Goal: Information Seeking & Learning: Learn about a topic

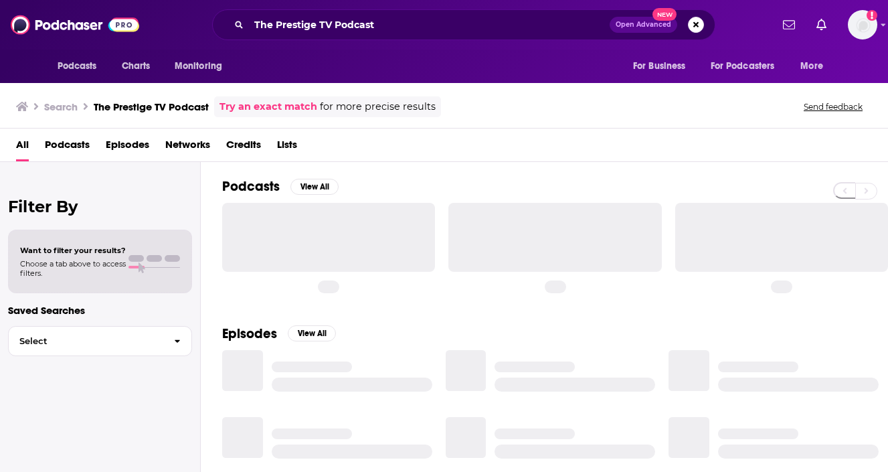
click at [305, 236] on div at bounding box center [328, 237] width 213 height 68
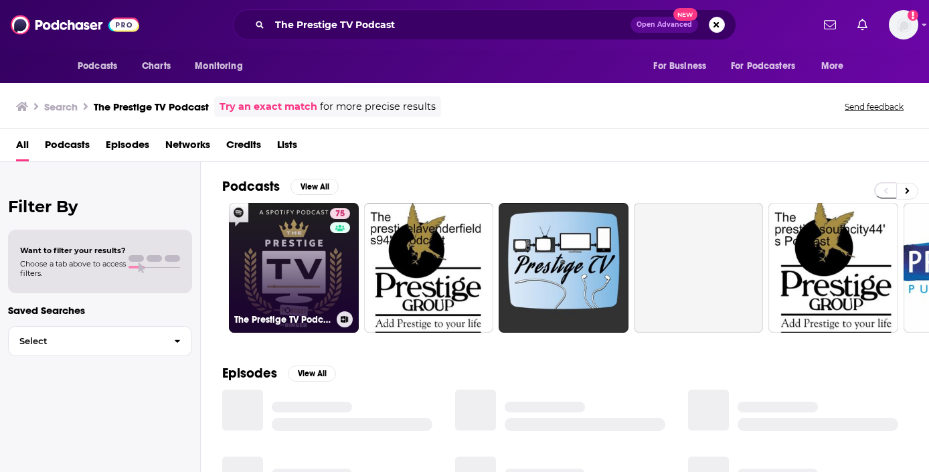
click at [287, 272] on link "75 The Prestige TV Podcast" at bounding box center [294, 268] width 130 height 130
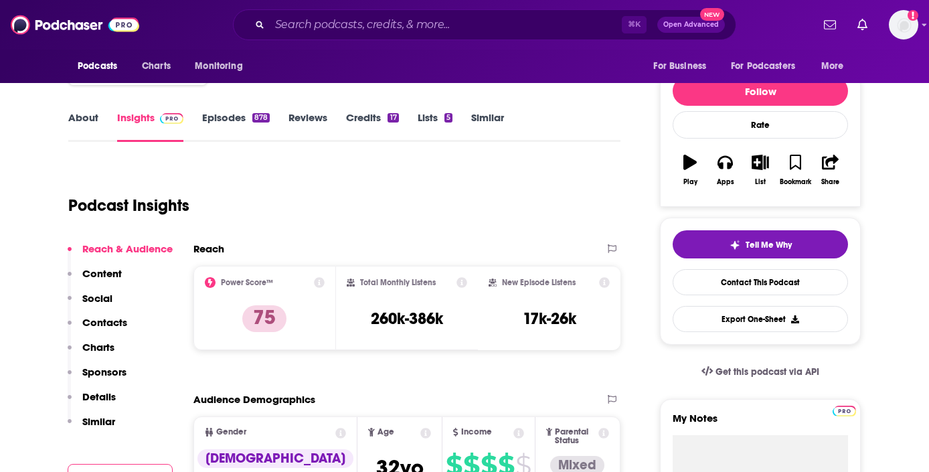
scroll to position [41, 0]
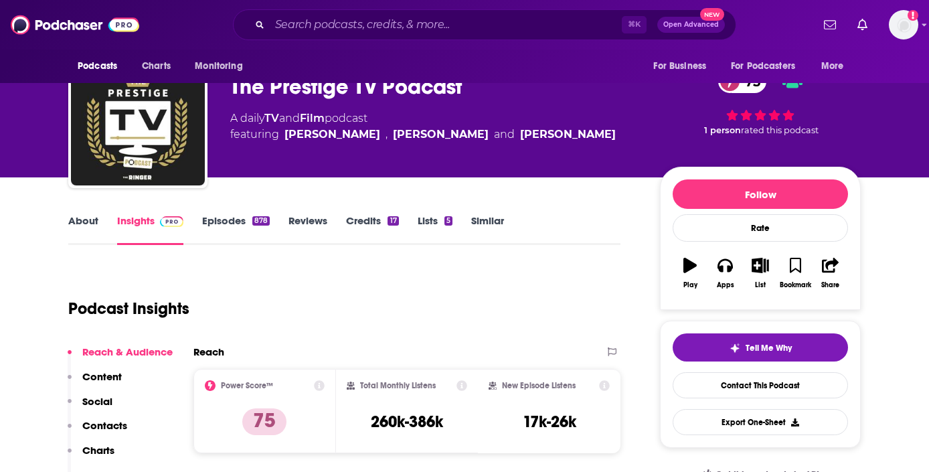
click at [224, 213] on div "About Insights Episodes 878 Reviews Credits 17 Lists 5 Similar" at bounding box center [344, 228] width 552 height 33
click at [224, 228] on link "Episodes 878" at bounding box center [236, 229] width 68 height 31
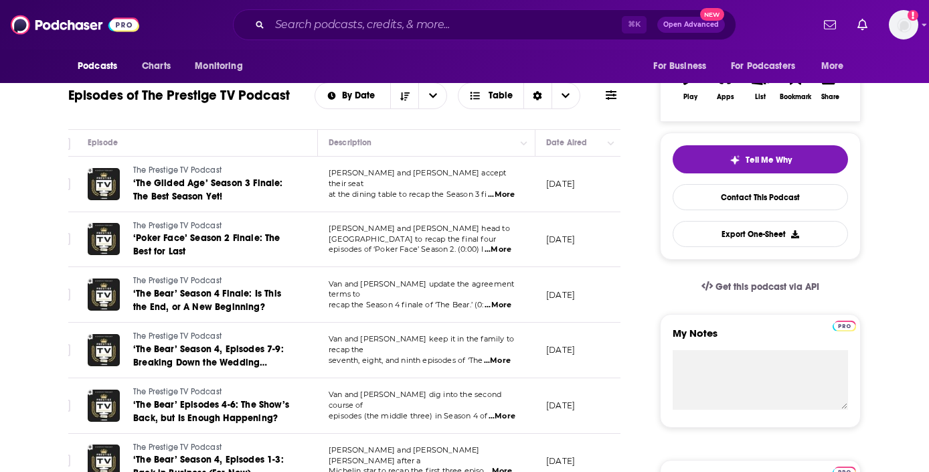
scroll to position [0, 2]
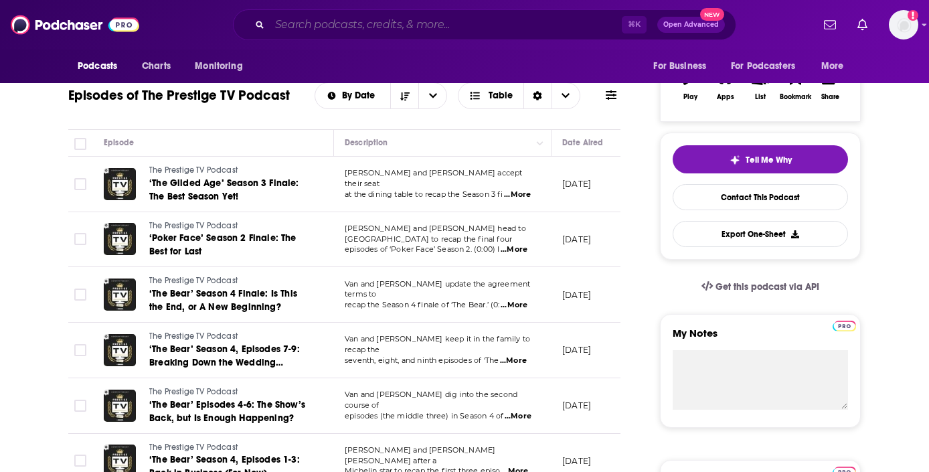
click at [321, 23] on input "Search podcasts, credits, & more..." at bounding box center [446, 24] width 352 height 21
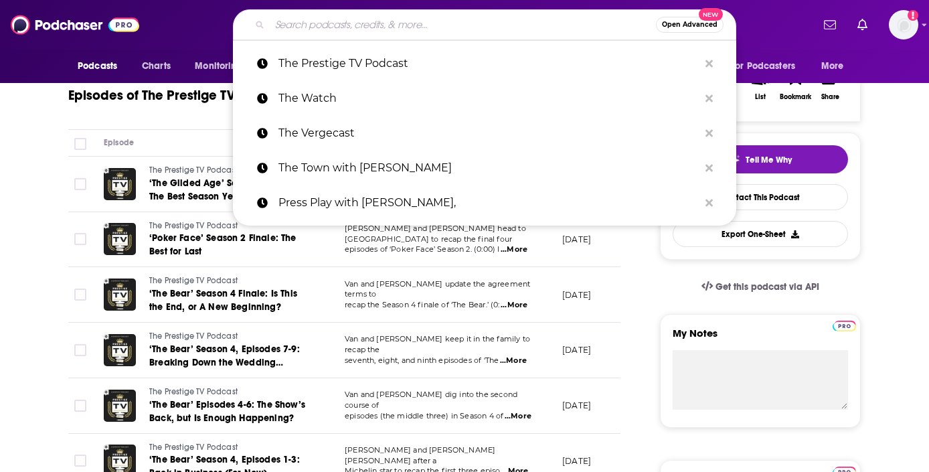
paste input "Variety's Strictly Business"
type input "Variety's Strictly Business"
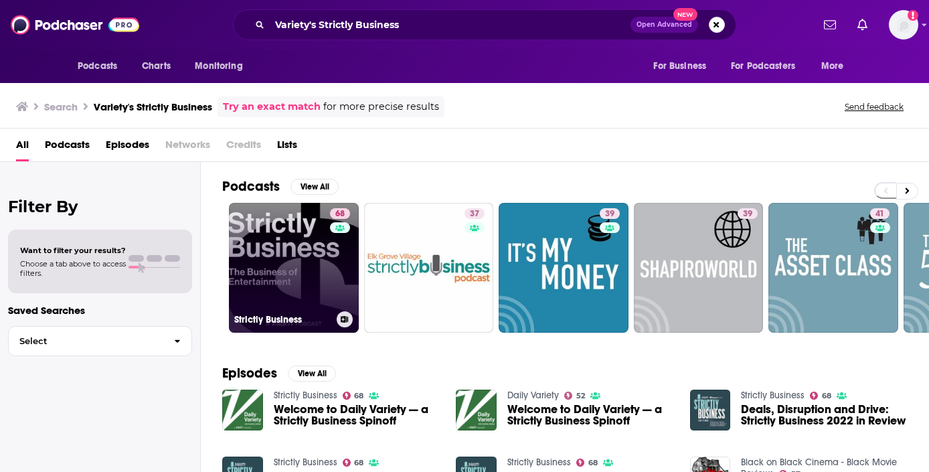
click at [294, 274] on link "68 Strictly Business" at bounding box center [294, 268] width 130 height 130
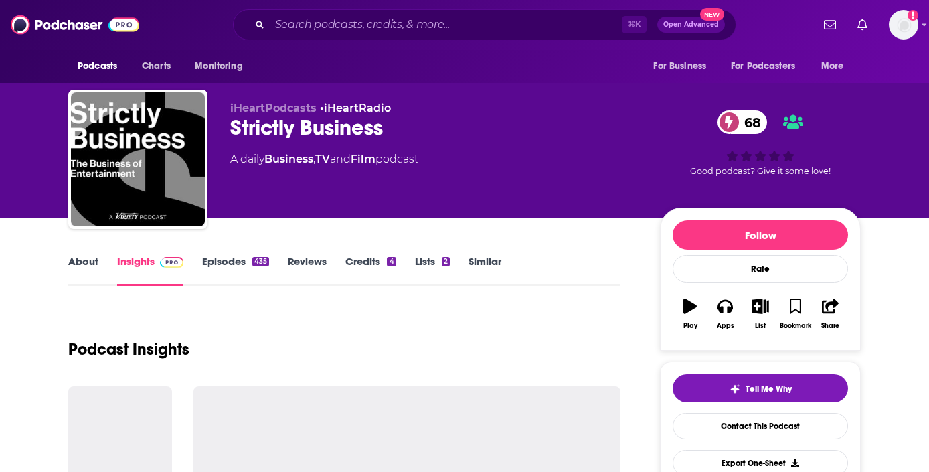
click at [246, 258] on link "Episodes 435" at bounding box center [235, 270] width 67 height 31
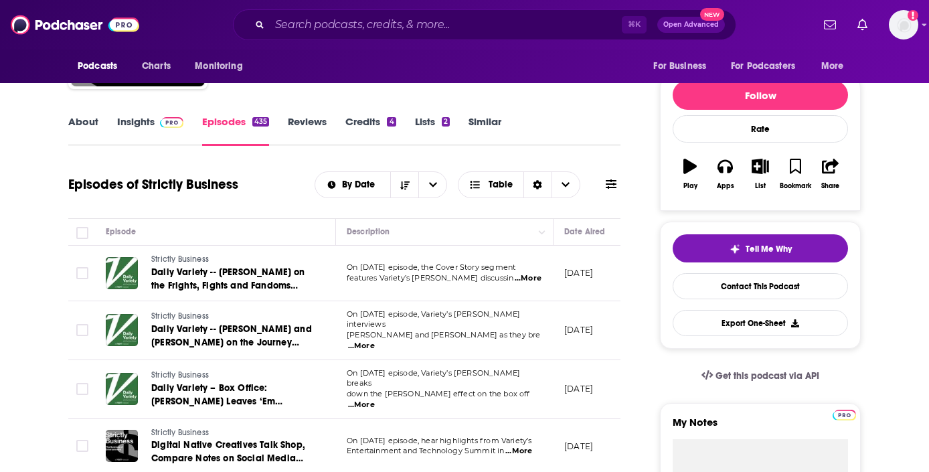
click at [88, 125] on link "About" at bounding box center [83, 130] width 30 height 31
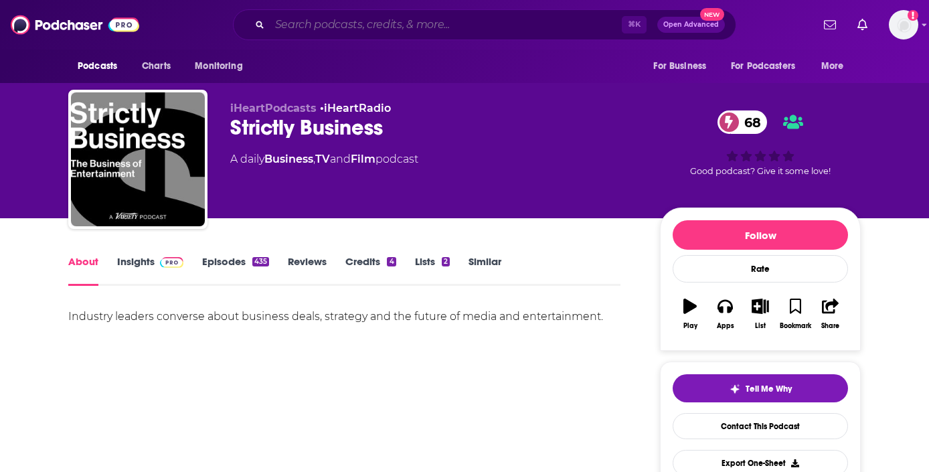
click at [289, 21] on input "Search podcasts, credits, & more..." at bounding box center [446, 24] width 352 height 21
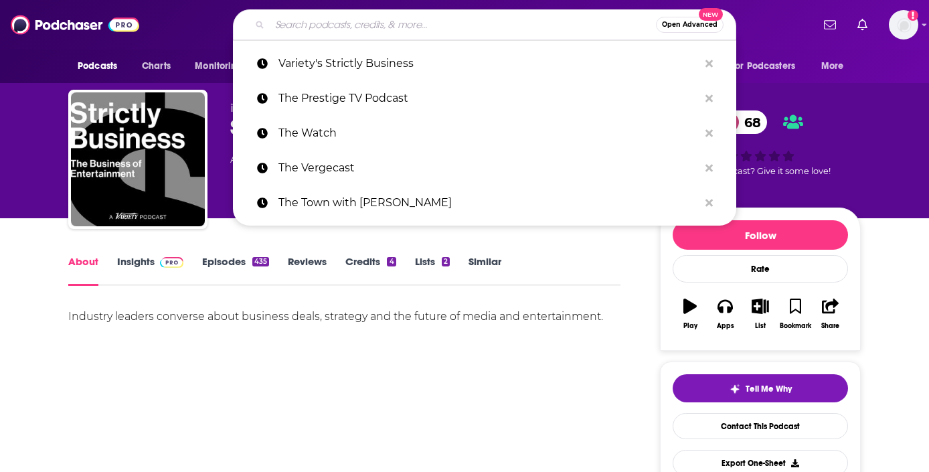
paste input "The MediaNut"
type input "The MediaNut"
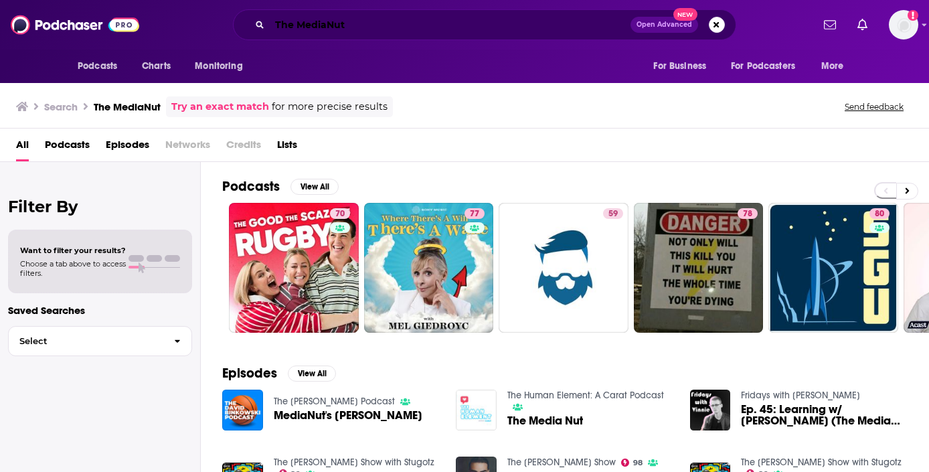
click at [313, 23] on input "The MediaNut" at bounding box center [450, 24] width 361 height 21
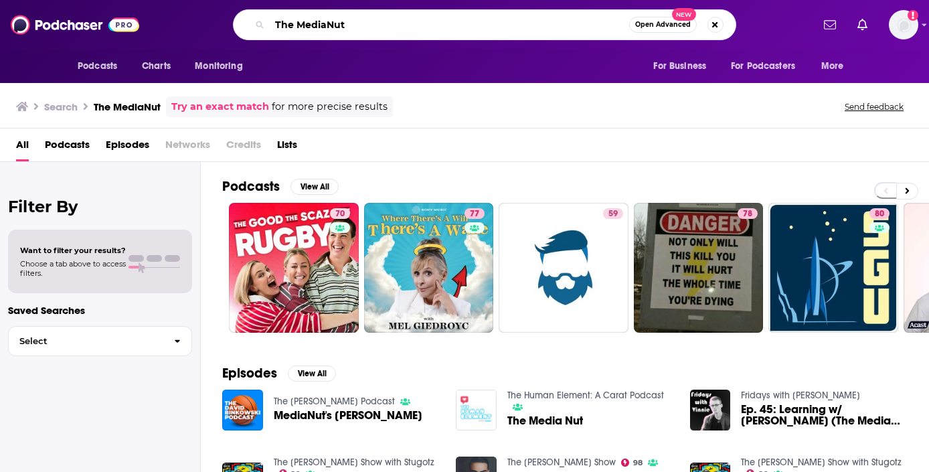
click at [313, 23] on input "The MediaNut" at bounding box center [450, 24] width 360 height 21
paste input "Inside the Hive"
type input "Inside the Hive"
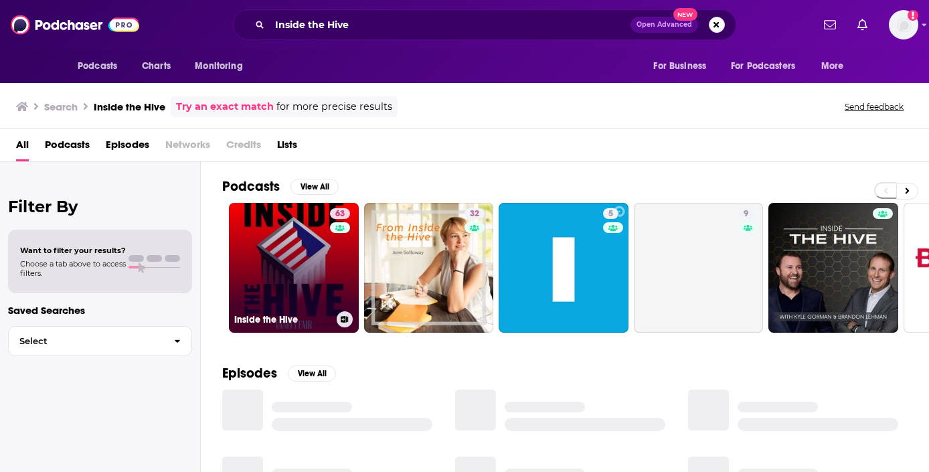
click at [294, 272] on link "63 Inside the Hive" at bounding box center [294, 268] width 130 height 130
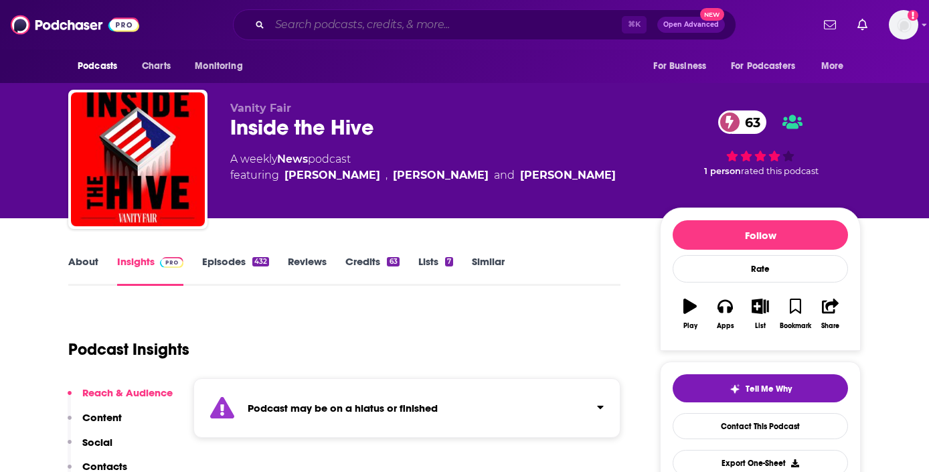
click at [328, 25] on input "Search podcasts, credits, & more..." at bounding box center [446, 24] width 352 height 21
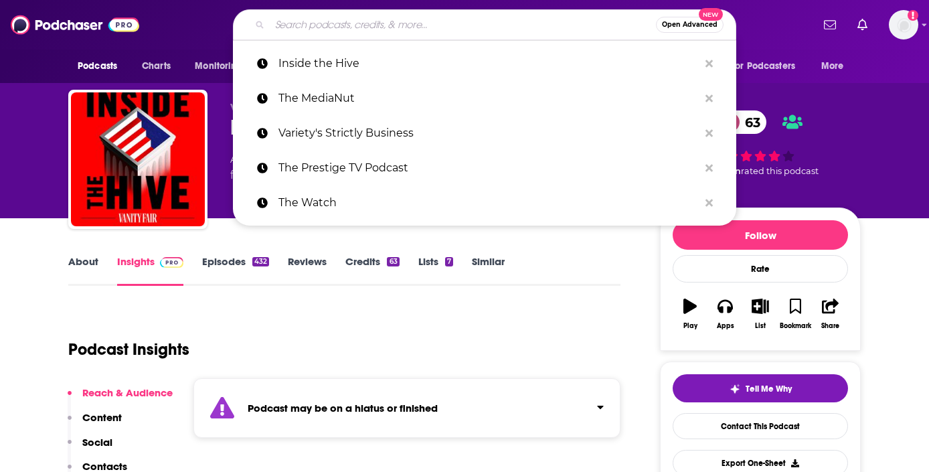
paste input "Awards Chatter"
type input "Awards Chatter"
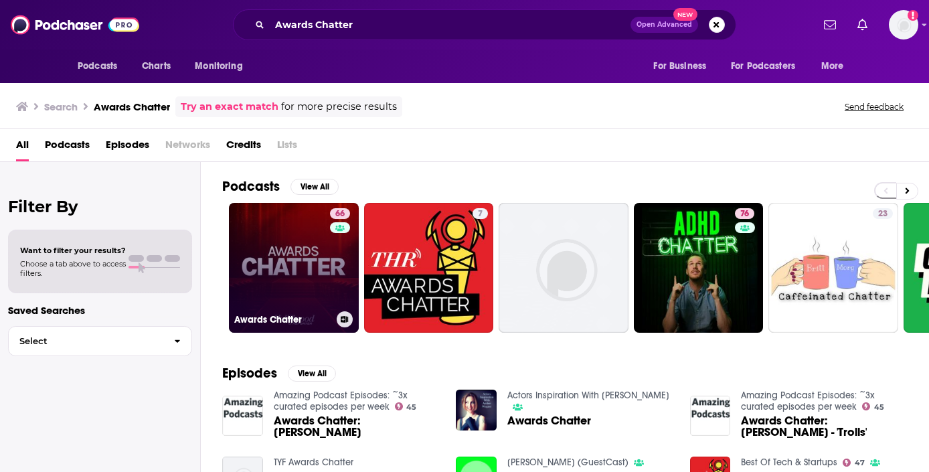
click at [294, 249] on link "66 Awards Chatter" at bounding box center [294, 268] width 130 height 130
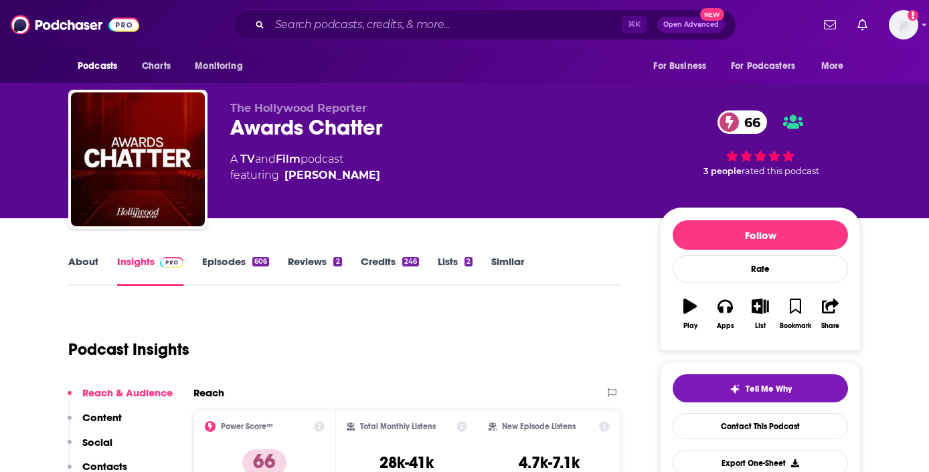
scroll to position [149, 0]
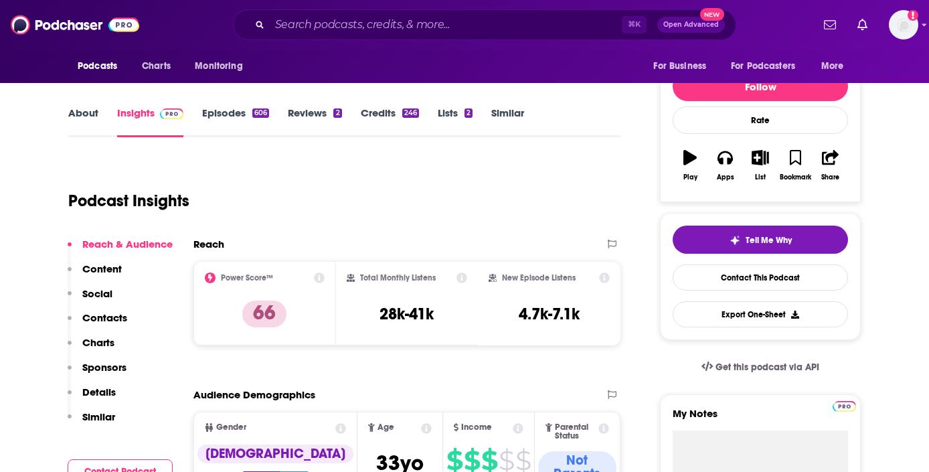
click at [81, 121] on link "About" at bounding box center [83, 121] width 30 height 31
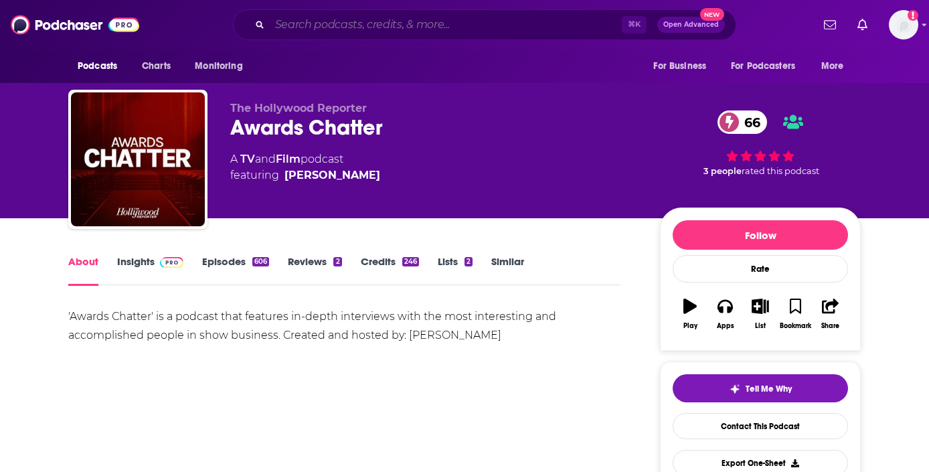
click at [383, 18] on input "Search podcasts, credits, & more..." at bounding box center [446, 24] width 352 height 21
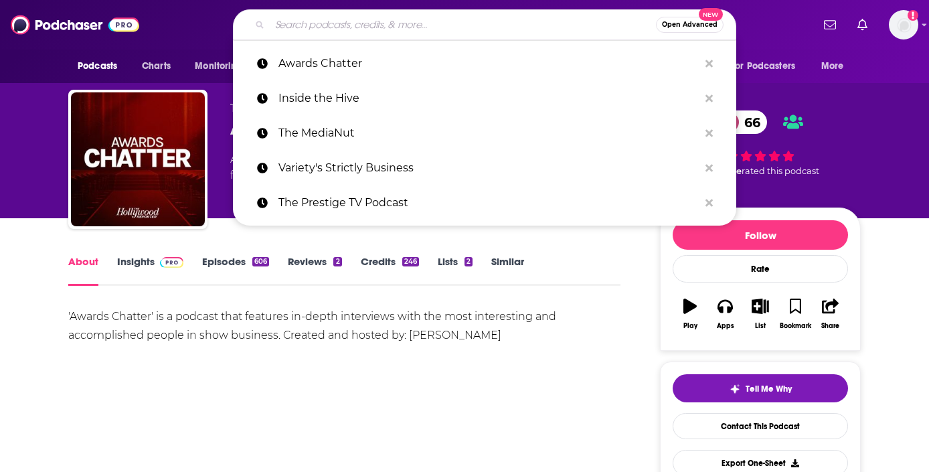
paste input "Recode Media"
type input "Recode Media"
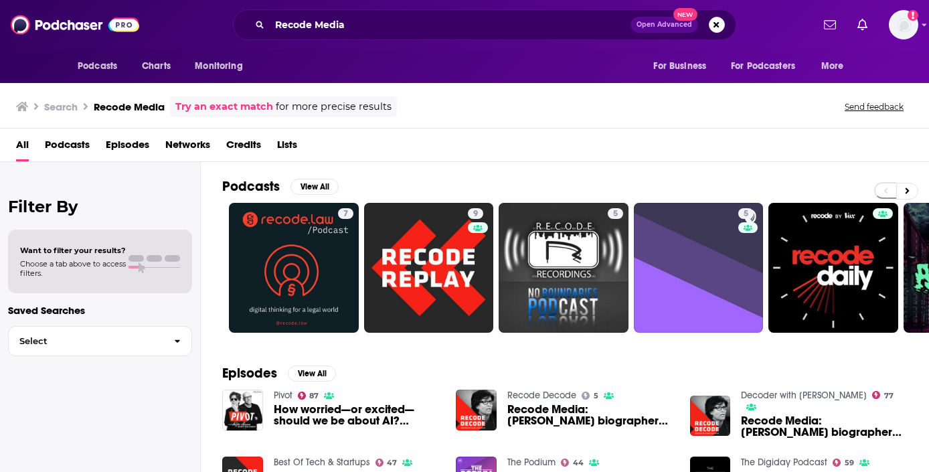
click at [236, 108] on link "Try an exact match" at bounding box center [224, 106] width 98 height 15
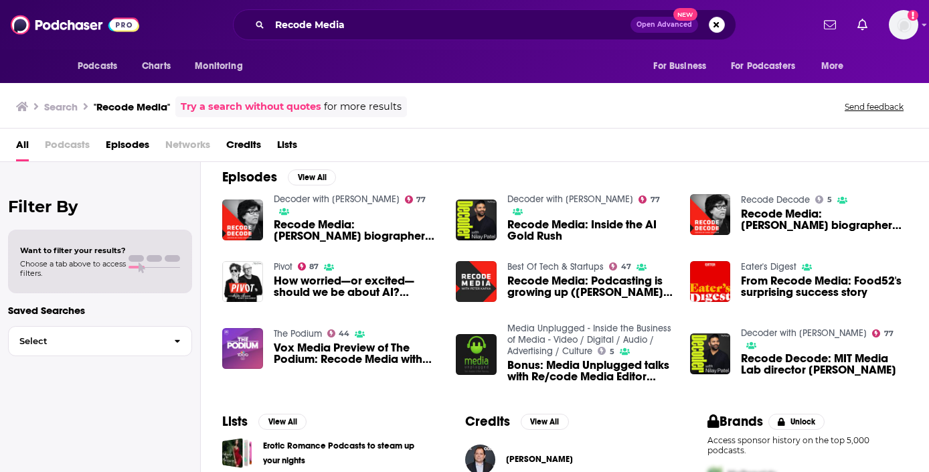
scroll to position [5, 0]
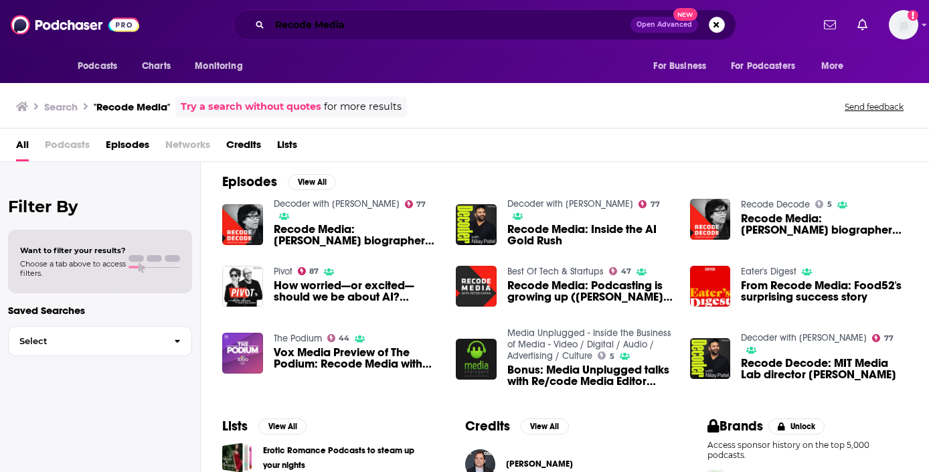
click at [368, 24] on input "Recode Media" at bounding box center [450, 24] width 361 height 21
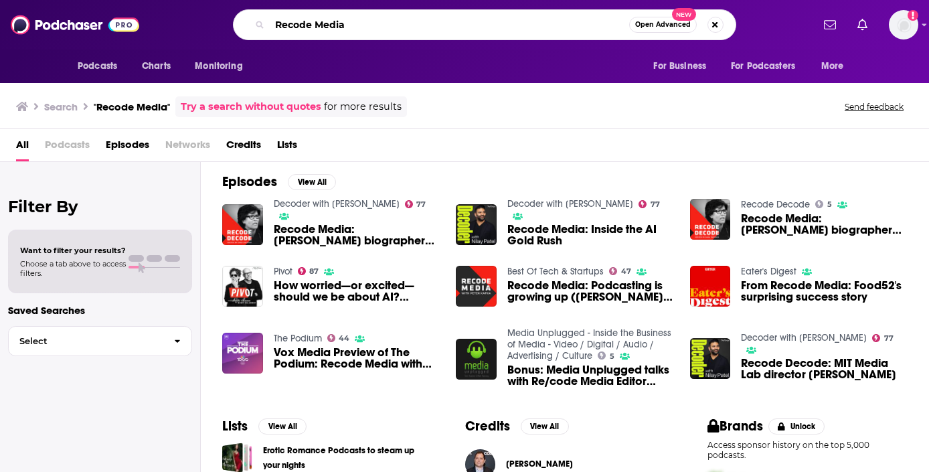
click at [368, 24] on input "Recode Media" at bounding box center [450, 24] width 360 height 21
paste input "Morning Brew Daily"
type input "Morning Brew Daily"
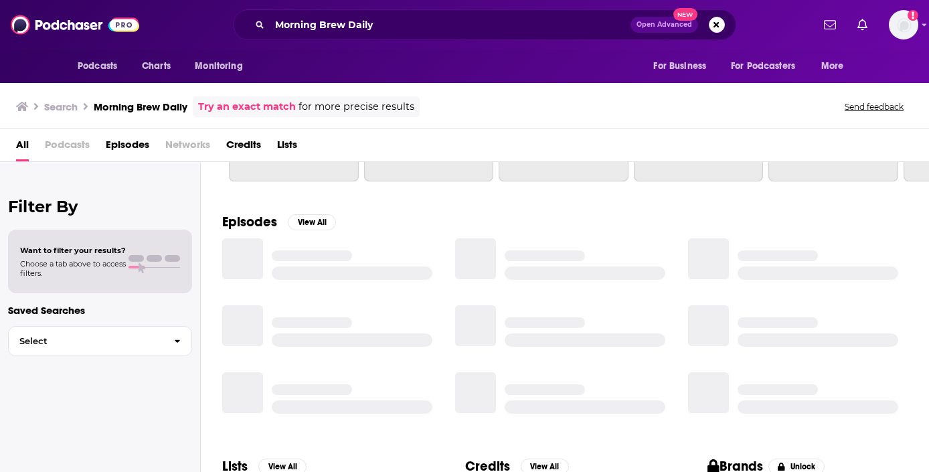
scroll to position [191, 0]
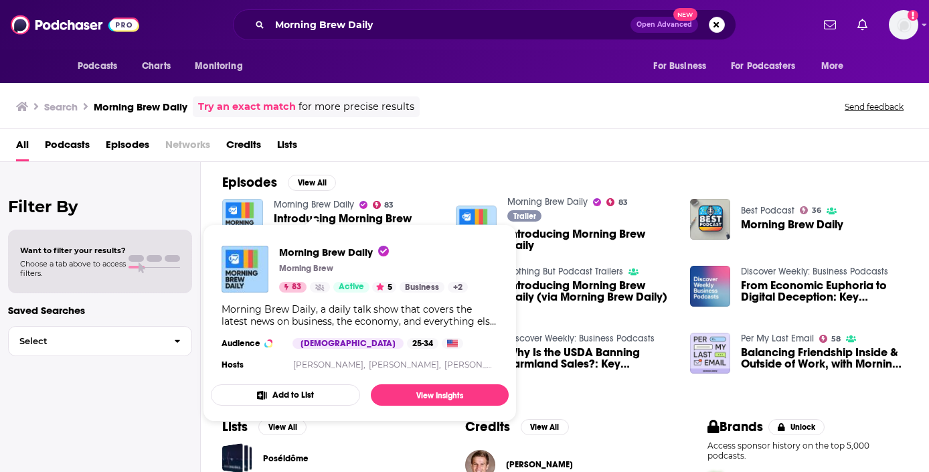
click at [301, 204] on link "Morning Brew Daily" at bounding box center [314, 204] width 80 height 11
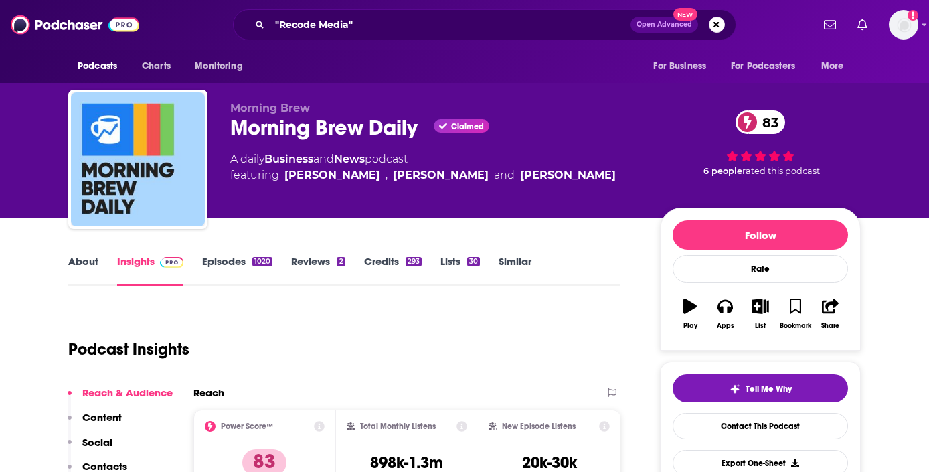
click at [287, 108] on span "Morning Brew" at bounding box center [270, 108] width 80 height 13
click at [90, 265] on link "About" at bounding box center [83, 270] width 30 height 31
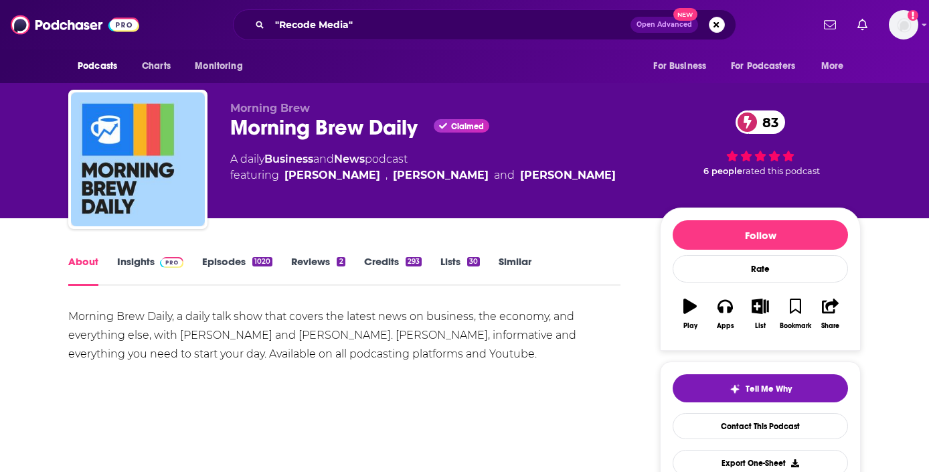
click at [382, 266] on link "Credits 293" at bounding box center [393, 270] width 58 height 31
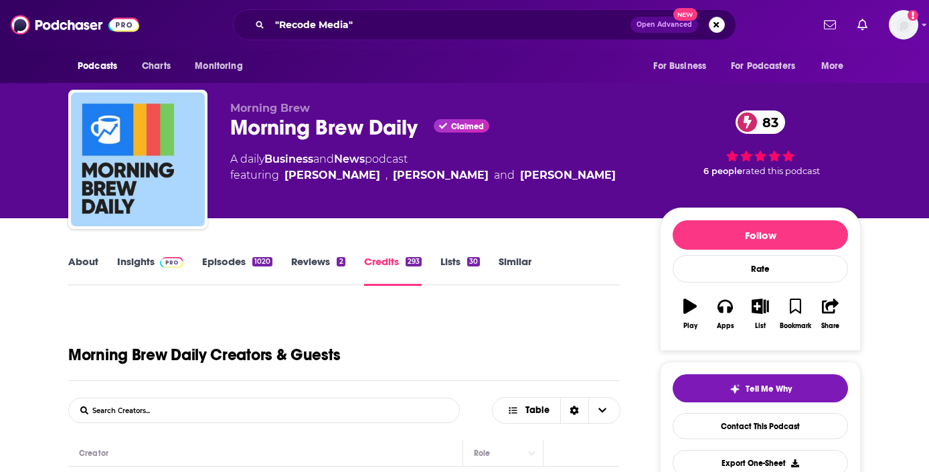
click at [237, 262] on link "Episodes 1020" at bounding box center [237, 270] width 70 height 31
